Goal: Transaction & Acquisition: Download file/media

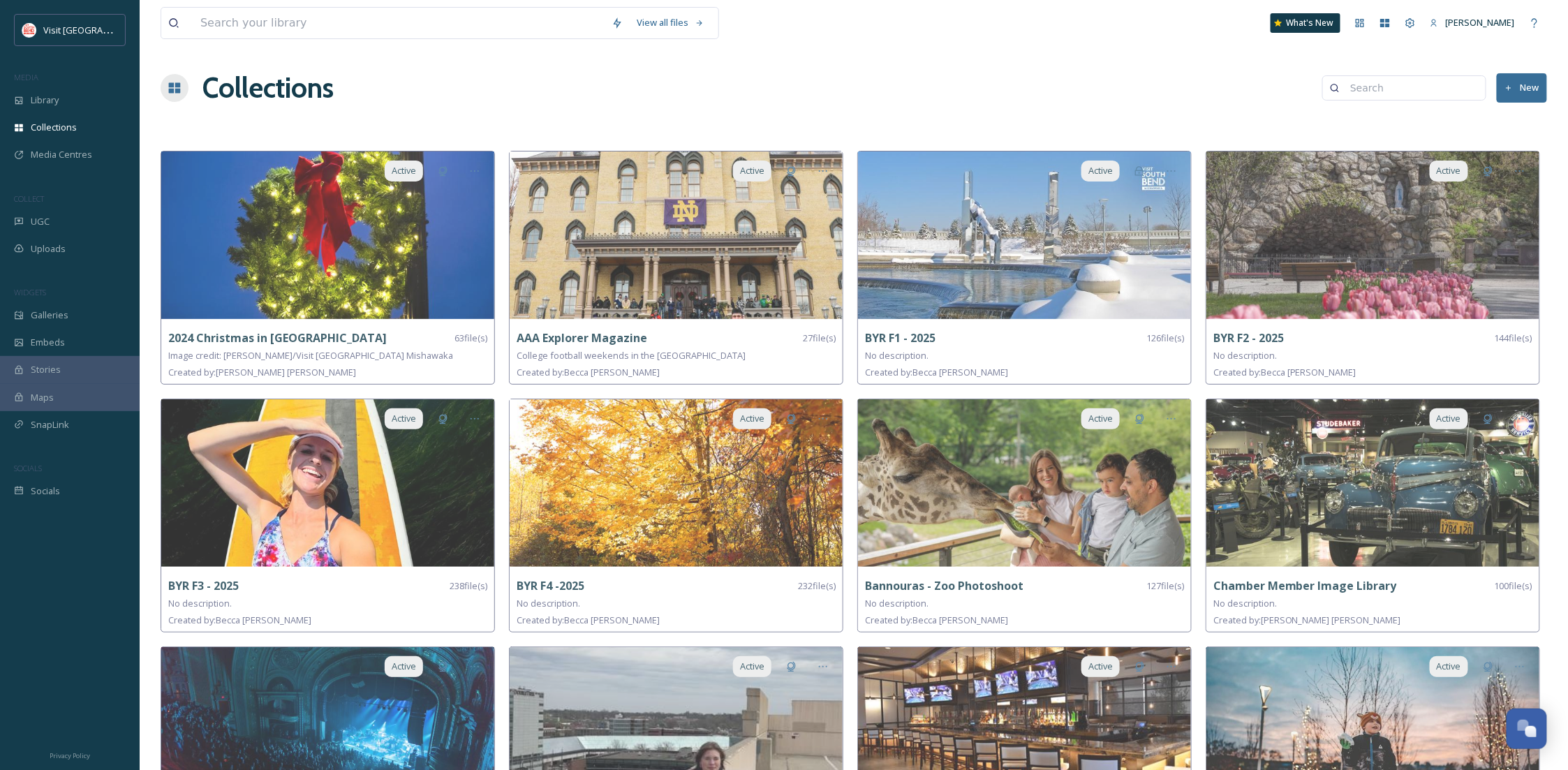
scroll to position [213, 0]
click at [71, 117] on div "Collections" at bounding box center [70, 127] width 140 height 28
click at [68, 101] on div "Library" at bounding box center [70, 100] width 140 height 28
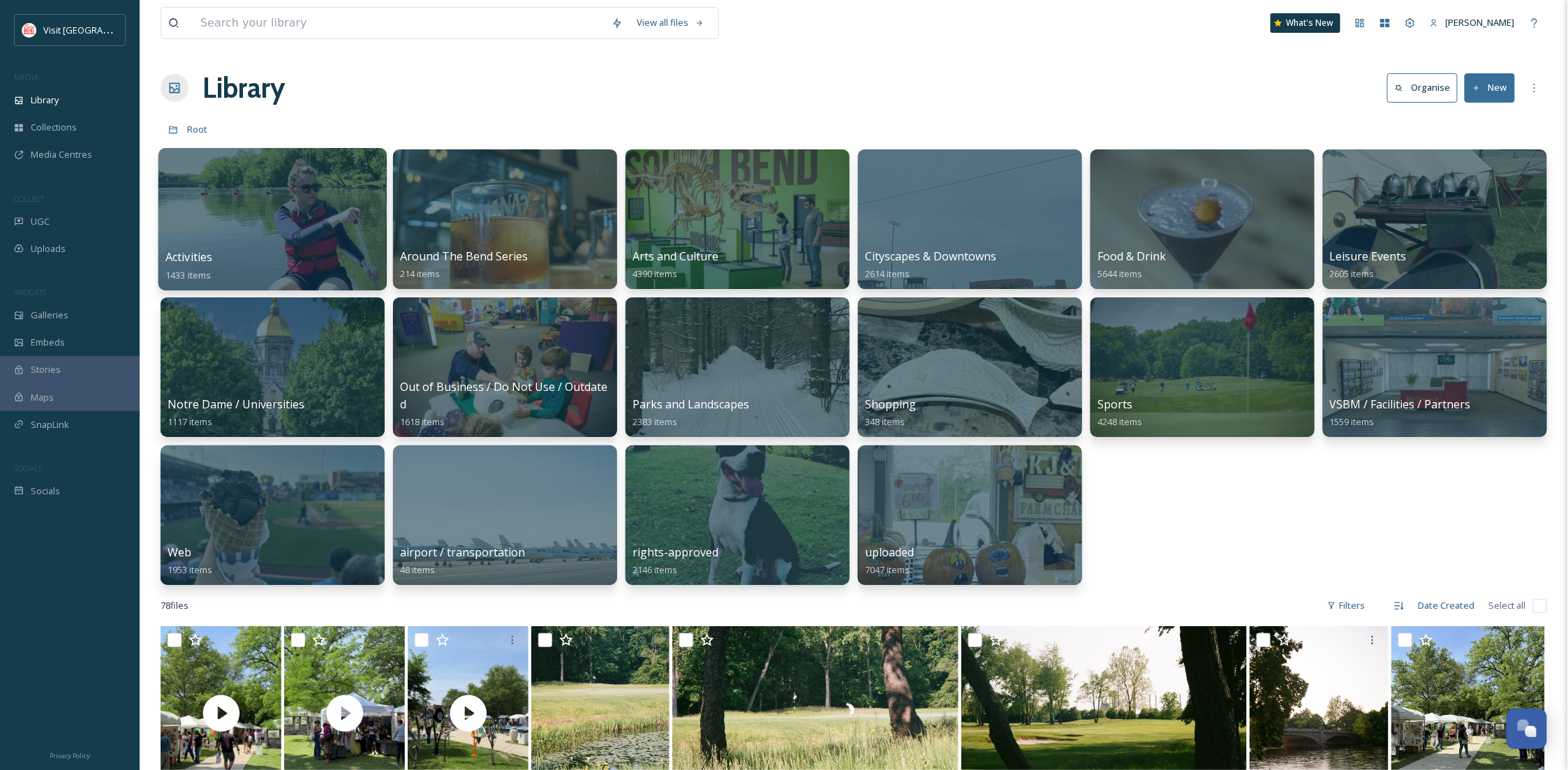
click at [317, 242] on div at bounding box center [273, 219] width 228 height 142
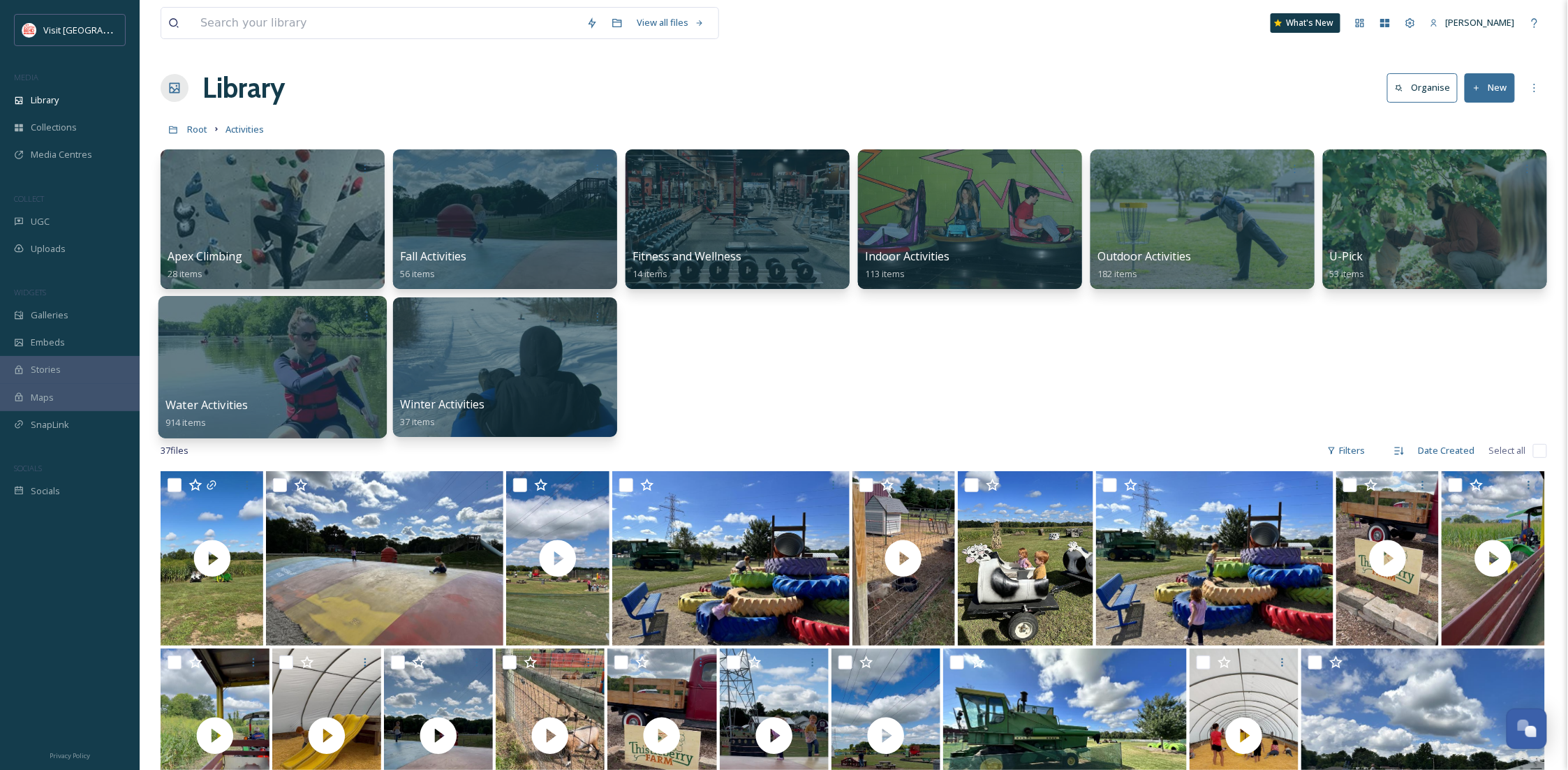
click at [250, 395] on div at bounding box center [273, 367] width 228 height 142
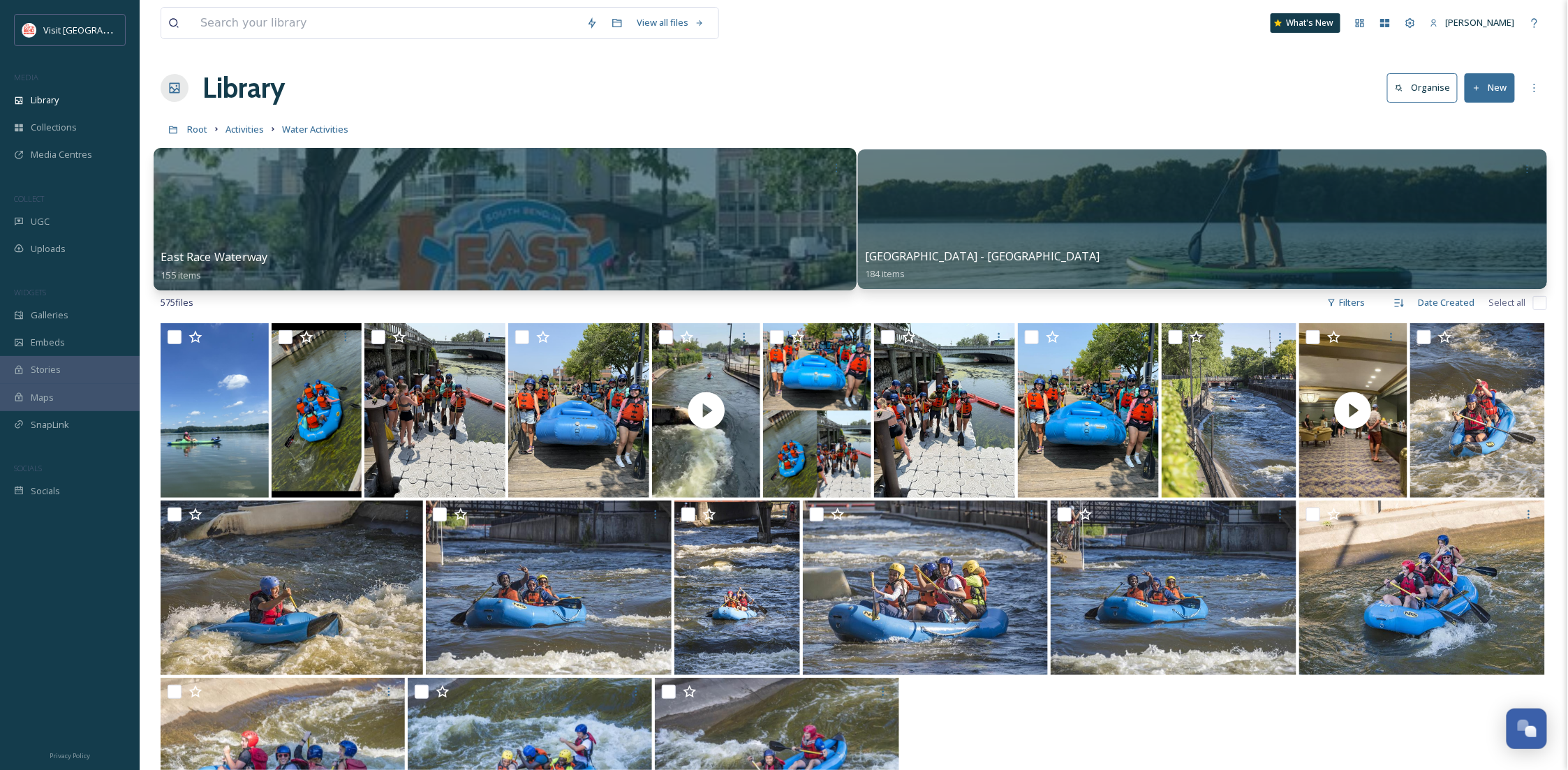
click at [730, 279] on div "East Race Waterway 155 items" at bounding box center [505, 266] width 688 height 35
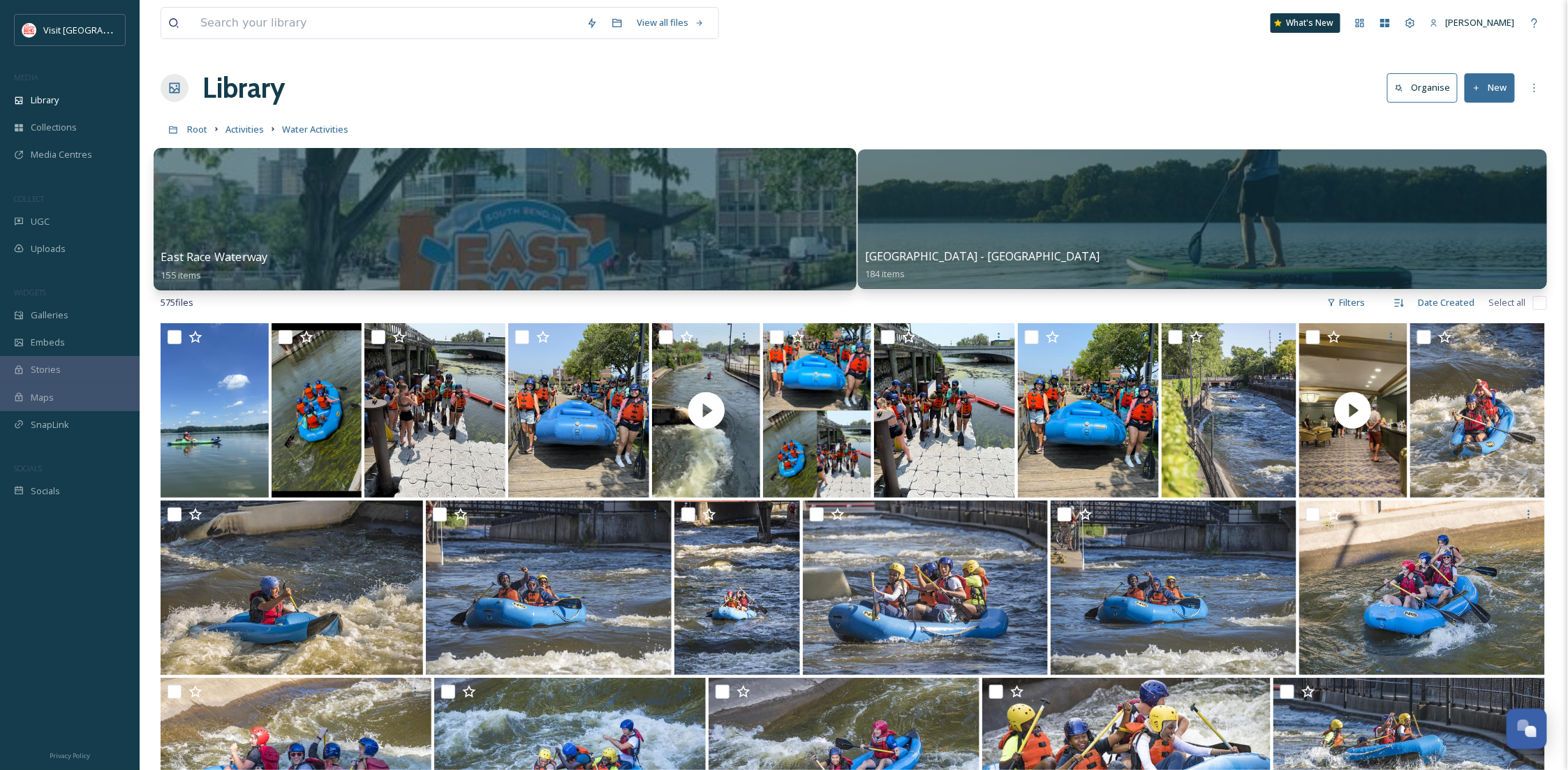
click at [360, 185] on div at bounding box center [505, 219] width 703 height 142
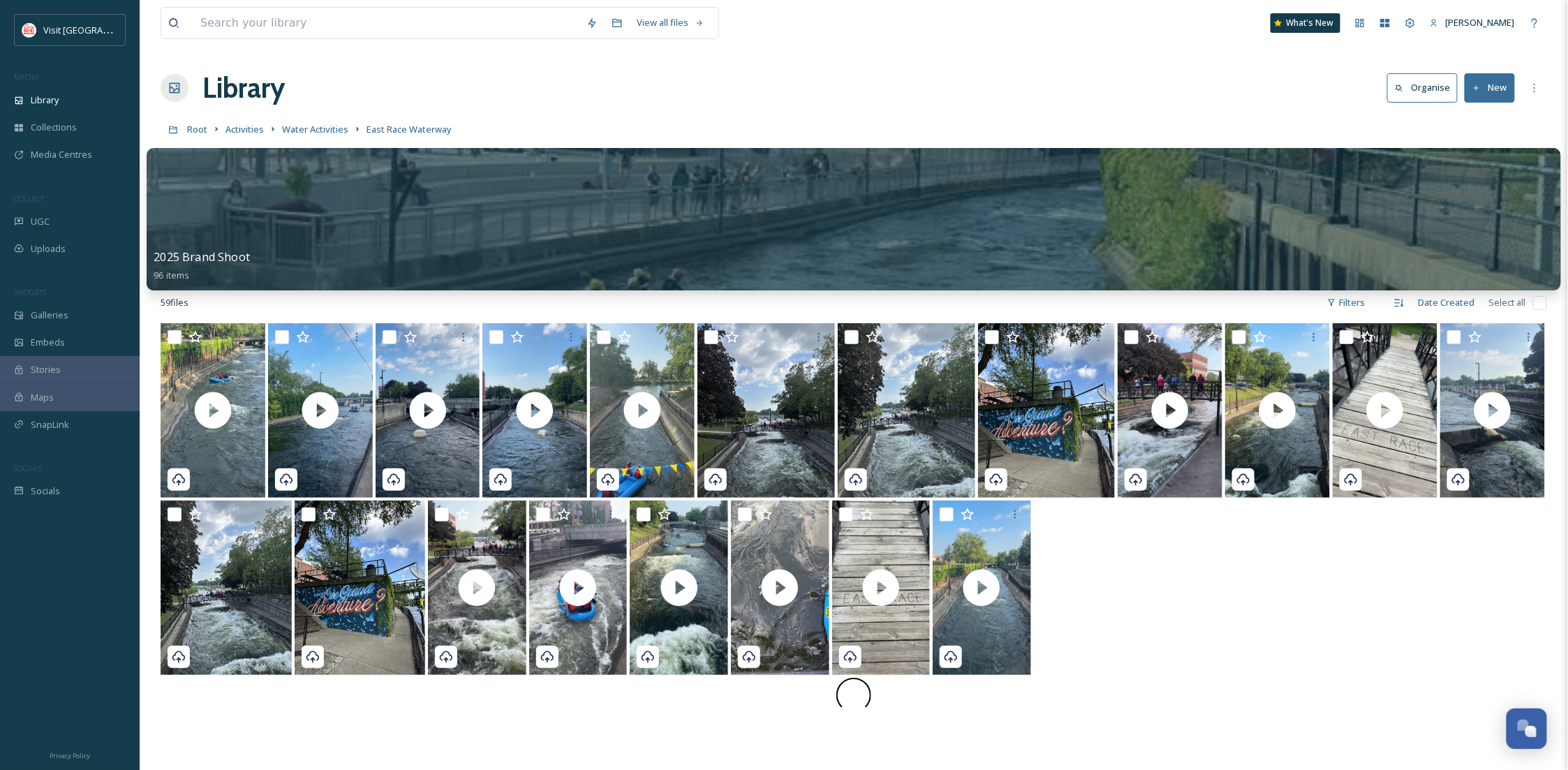
click at [470, 223] on div at bounding box center [854, 219] width 1414 height 142
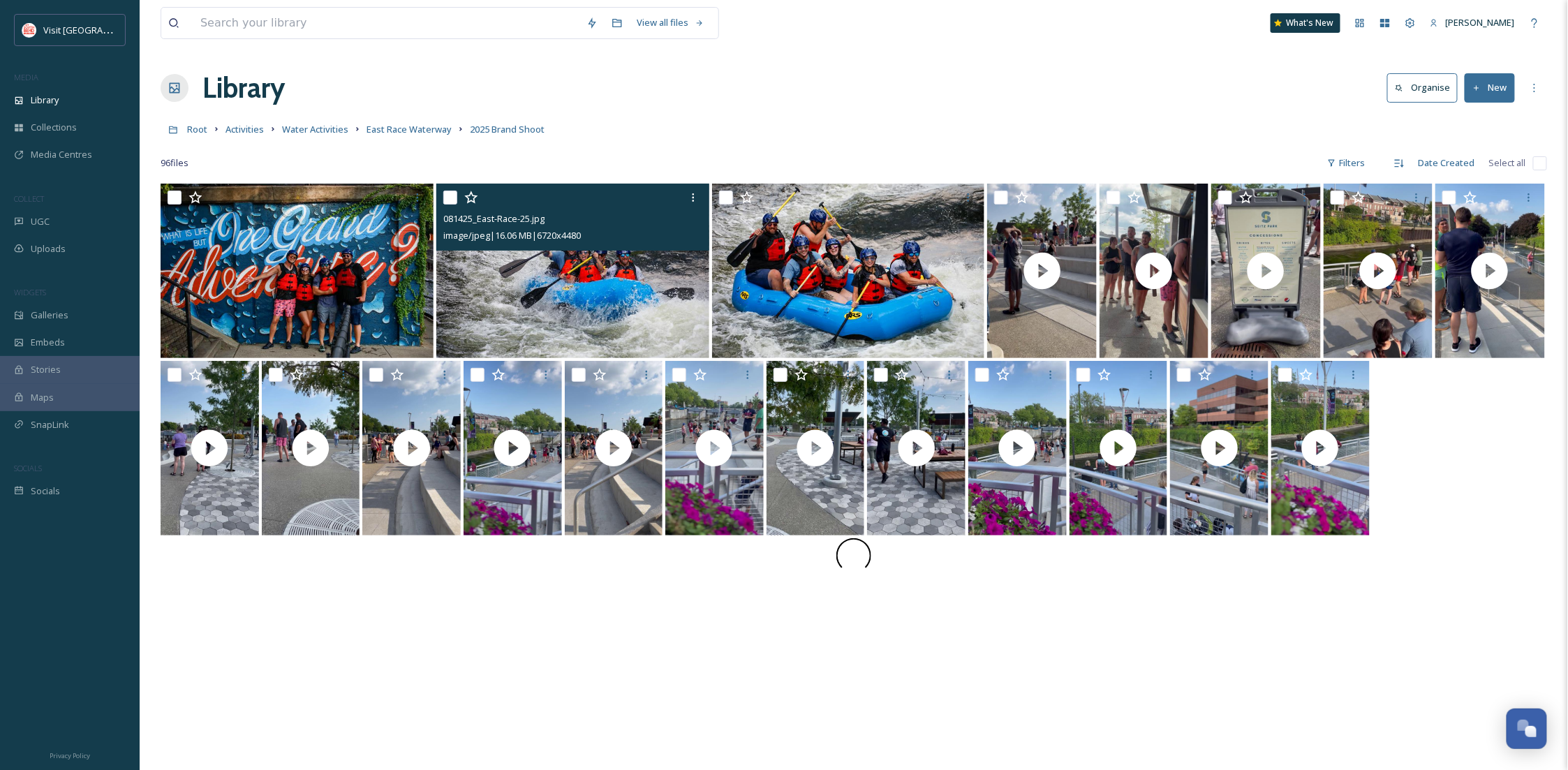
click at [614, 291] on img at bounding box center [572, 271] width 273 height 175
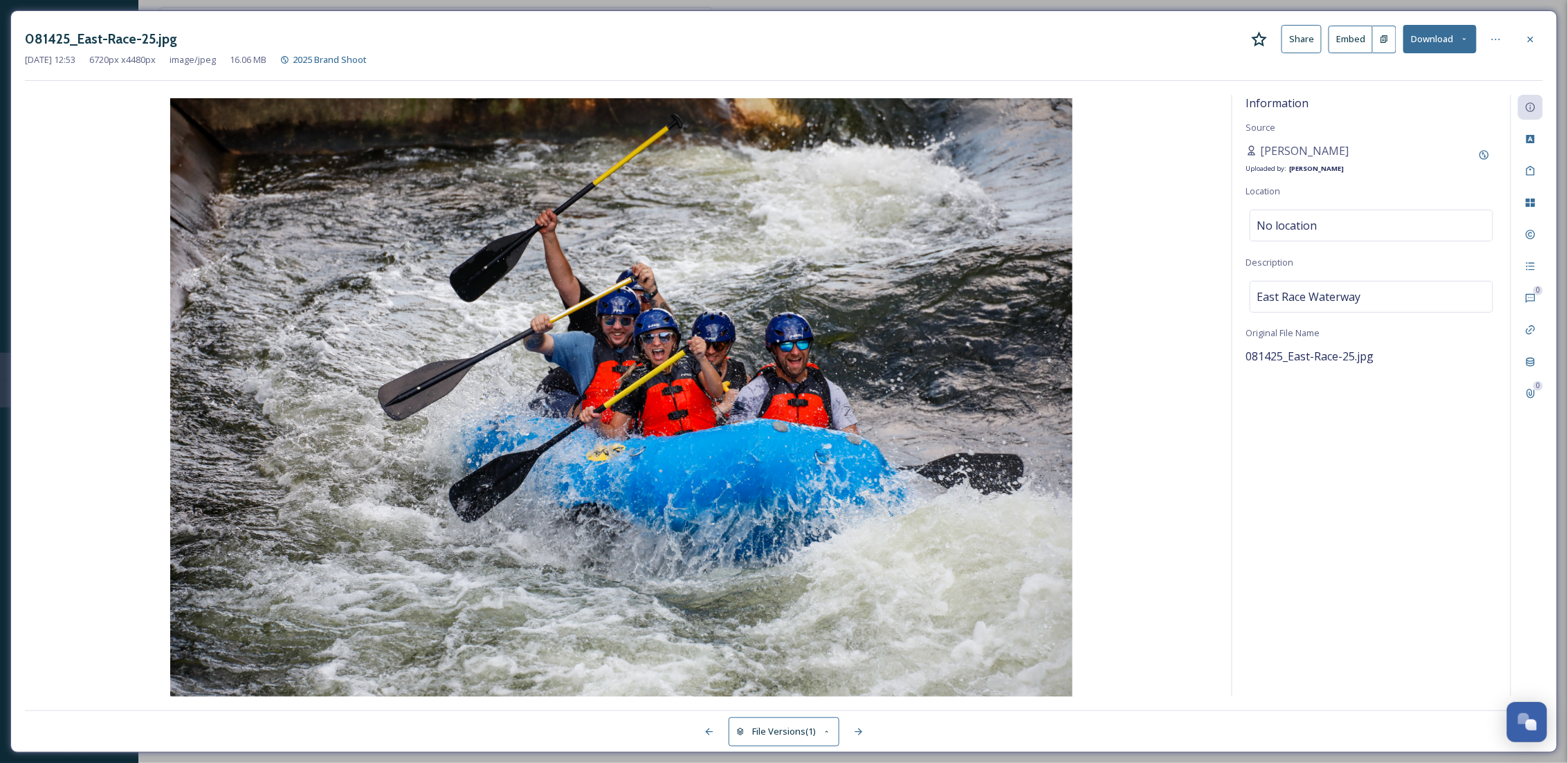
click at [1430, 45] on button "Download" at bounding box center [1439, 39] width 73 height 29
click at [1435, 61] on div "Download Original (6720 x 4480)" at bounding box center [1403, 71] width 145 height 27
click at [1526, 38] on icon at bounding box center [1530, 40] width 11 height 11
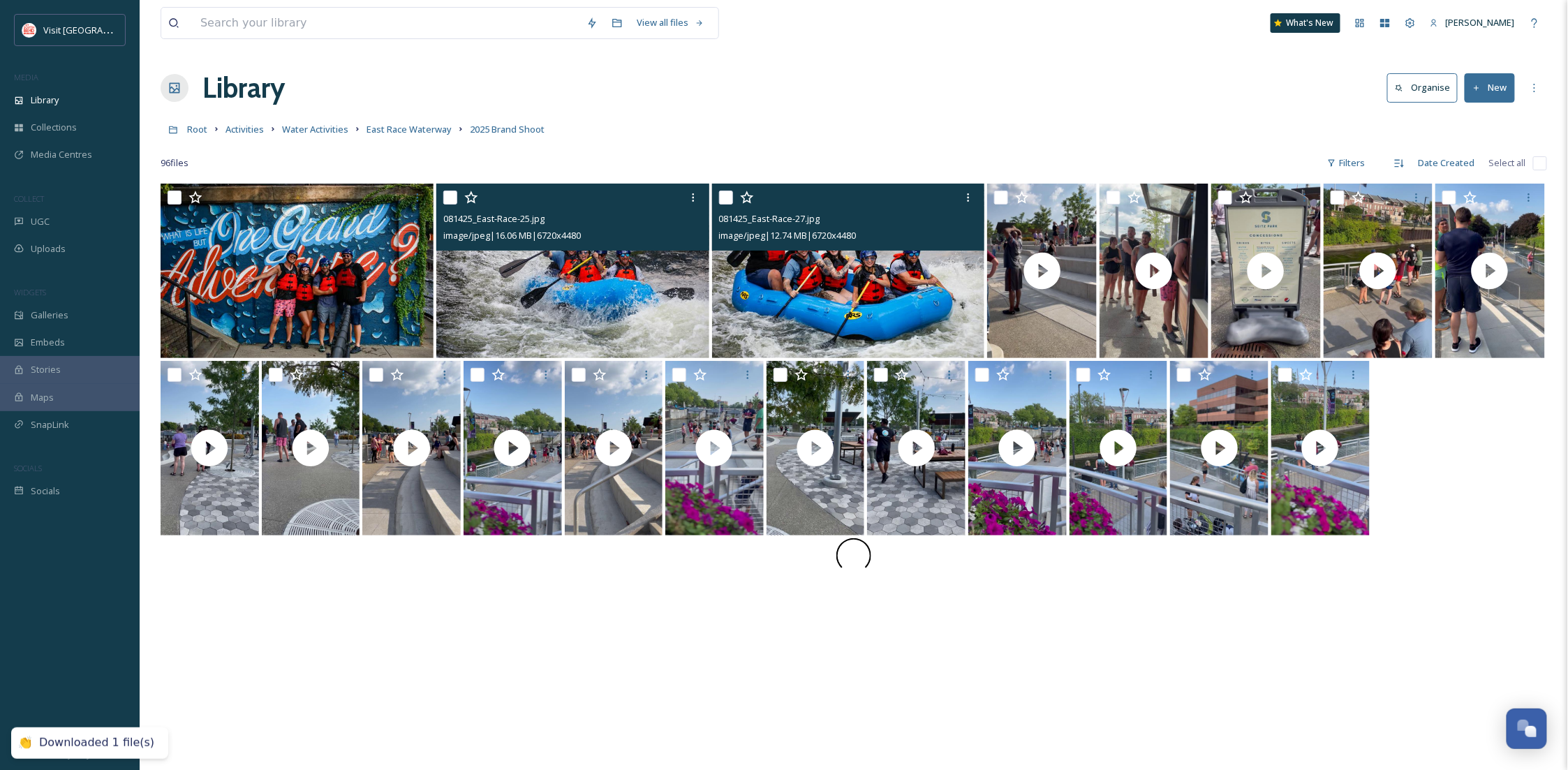
click at [907, 284] on img at bounding box center [848, 271] width 273 height 175
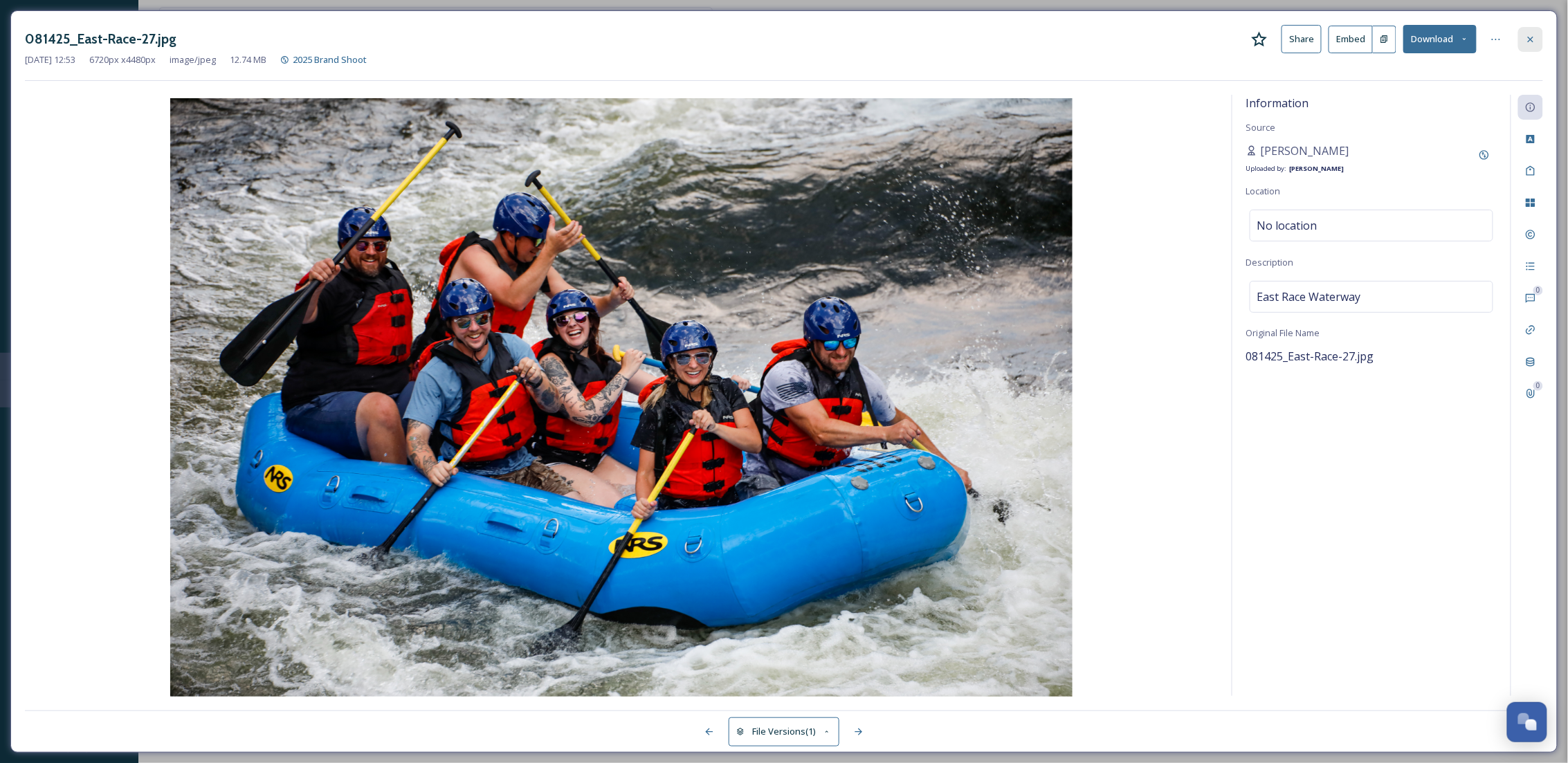
click at [1530, 45] on div at bounding box center [1530, 40] width 25 height 25
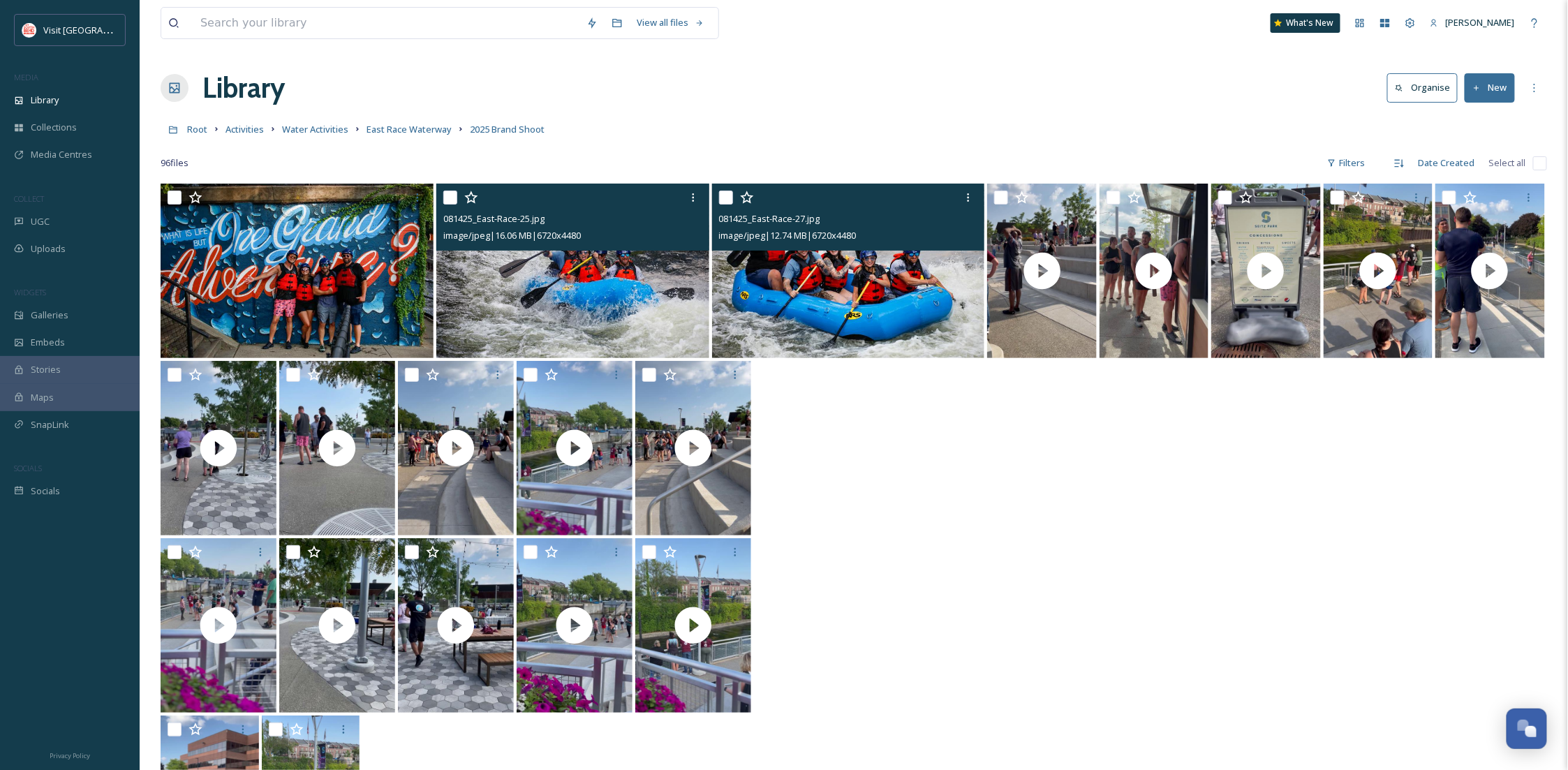
scroll to position [212, 0]
